Goal: Navigation & Orientation: Find specific page/section

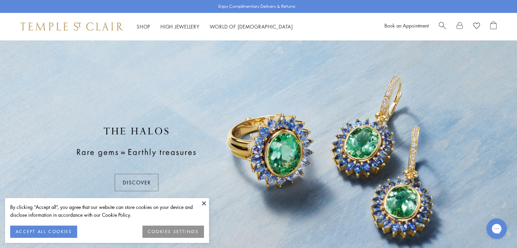
click at [205, 202] on button at bounding box center [204, 203] width 10 height 10
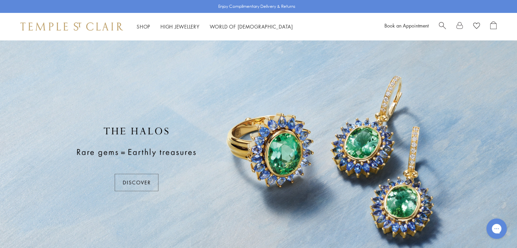
drag, startPoint x: 521, startPoint y: 19, endPoint x: 500, endPoint y: -2, distance: 30.3
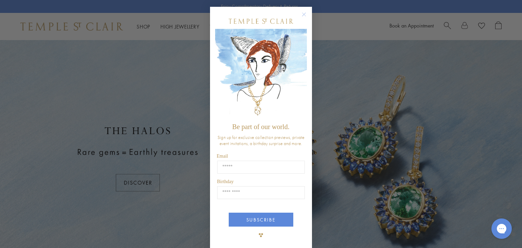
click at [141, 180] on div "Close dialog Be part of our world. Sign up for exclusive collection previews, p…" at bounding box center [261, 124] width 522 height 248
click at [304, 15] on circle "Close dialog" at bounding box center [304, 15] width 8 height 8
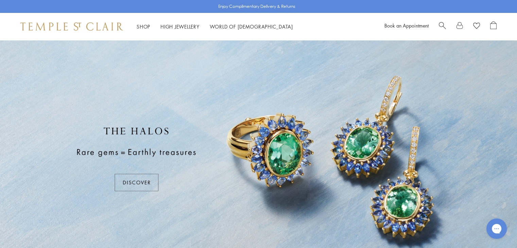
click at [118, 189] on div at bounding box center [258, 159] width 517 height 238
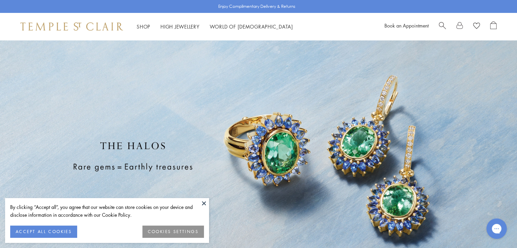
drag, startPoint x: 521, startPoint y: 33, endPoint x: 452, endPoint y: -30, distance: 93.1
